Goal: Ask a question

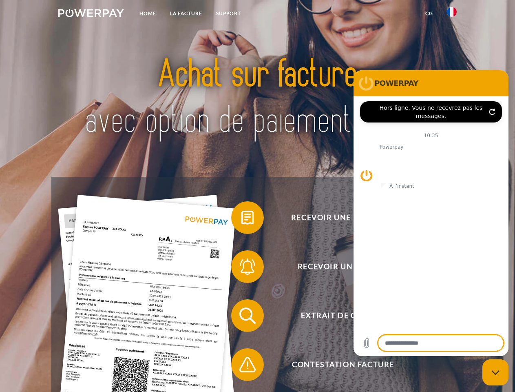
click at [91, 14] on img at bounding box center [91, 13] width 66 height 8
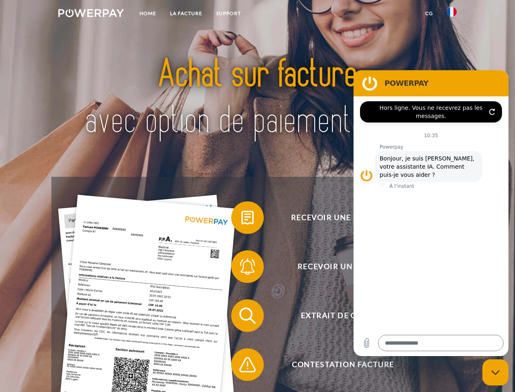
click at [452, 14] on img at bounding box center [452, 12] width 10 height 10
click at [429, 13] on link "CG" at bounding box center [430, 13] width 22 height 15
click at [242, 219] on span at bounding box center [235, 217] width 41 height 41
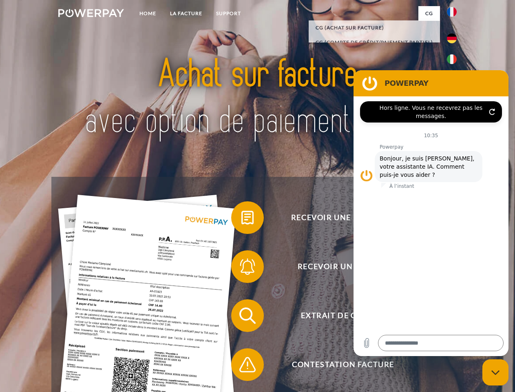
click at [242, 268] on span at bounding box center [235, 266] width 41 height 41
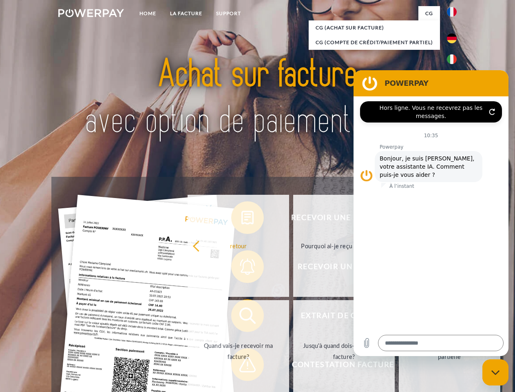
click at [293, 317] on link "Jusqu'à quand dois-je payer ma facture?" at bounding box center [344, 351] width 102 height 102
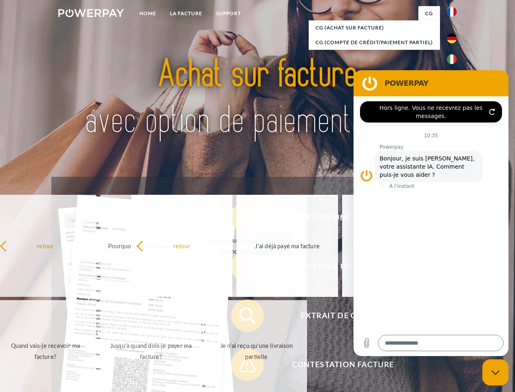
click at [242, 366] on span at bounding box center [235, 364] width 41 height 41
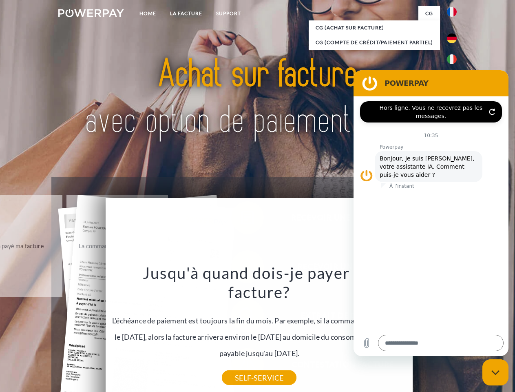
click at [496, 372] on icon "Fermer la fenêtre de messagerie" at bounding box center [496, 372] width 9 height 5
type textarea "*"
